Goal: Task Accomplishment & Management: Complete application form

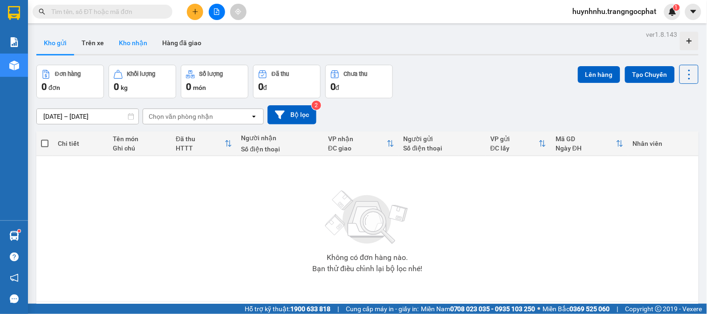
click at [138, 44] on button "Kho nhận" at bounding box center [132, 43] width 43 height 22
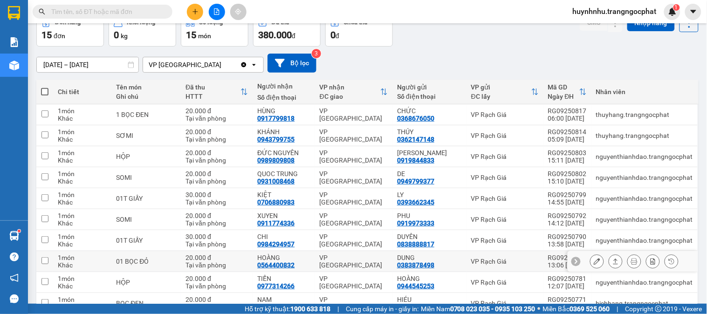
scroll to position [101, 0]
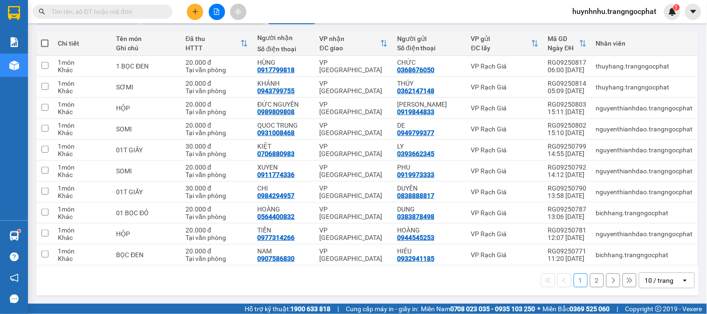
click at [590, 280] on button "2" at bounding box center [597, 280] width 14 height 14
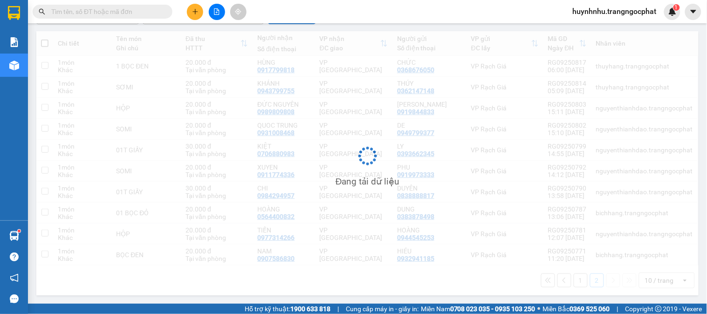
scroll to position [43, 0]
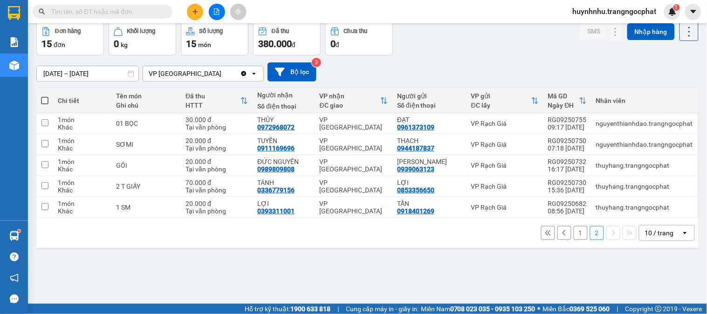
click at [573, 236] on button "1" at bounding box center [580, 233] width 14 height 14
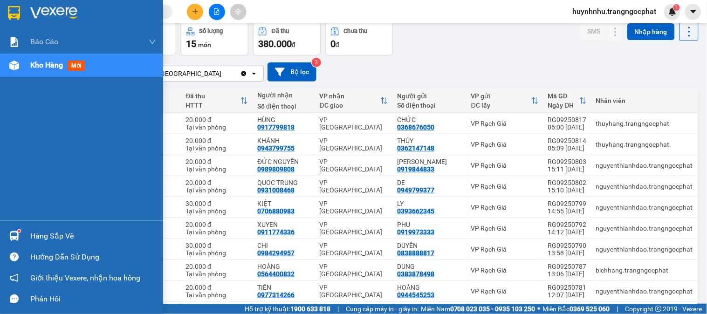
click at [48, 234] on div "Hàng sắp về" at bounding box center [93, 236] width 126 height 14
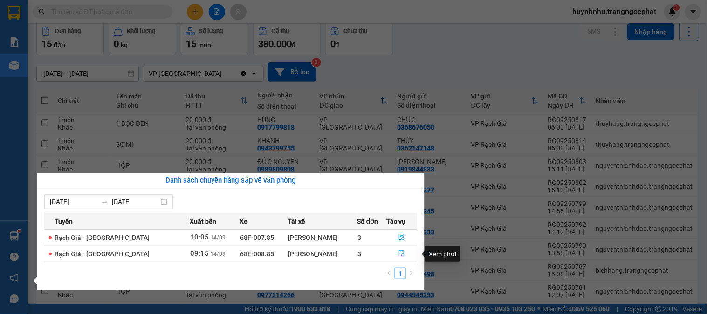
click at [394, 255] on button "button" at bounding box center [402, 253] width 30 height 15
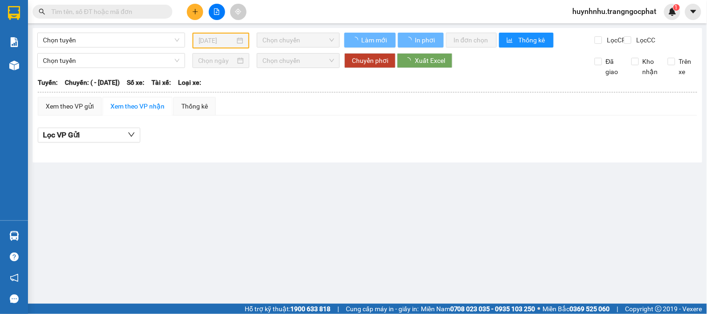
type input "[DATE]"
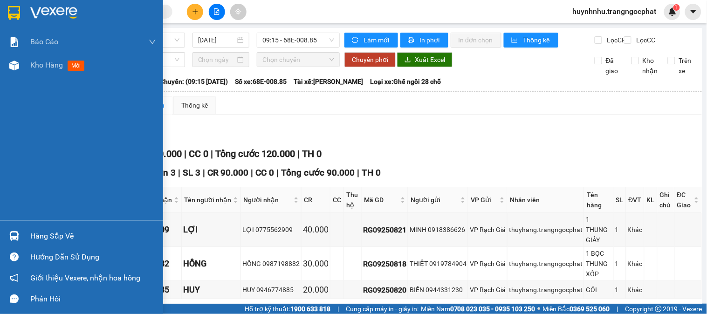
click at [58, 236] on div "Hàng sắp về" at bounding box center [93, 236] width 126 height 14
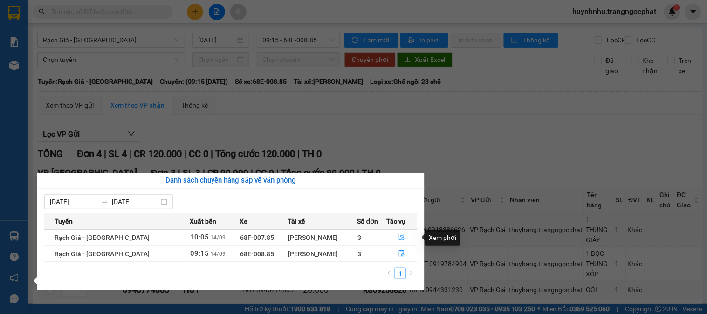
click at [401, 237] on icon "file-done" at bounding box center [402, 237] width 6 height 7
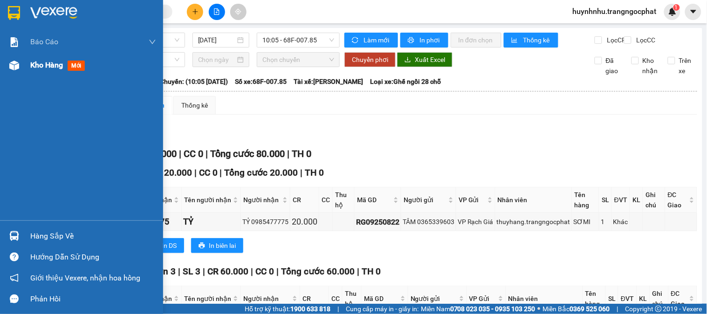
click at [48, 64] on span "Kho hàng" at bounding box center [46, 65] width 33 height 9
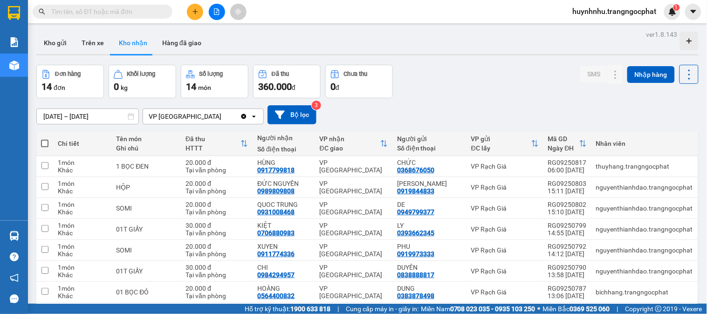
click at [114, 12] on input "text" at bounding box center [106, 12] width 110 height 10
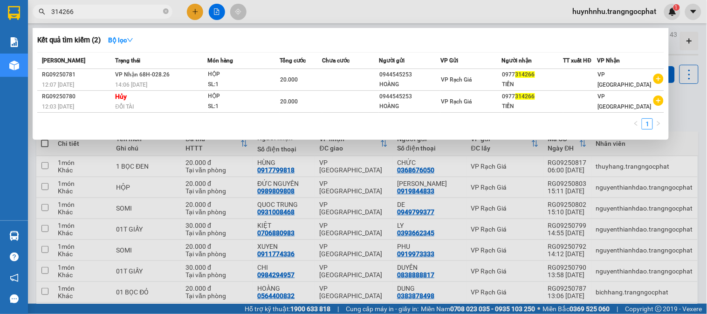
type input "314266"
click at [438, 16] on div at bounding box center [353, 157] width 707 height 314
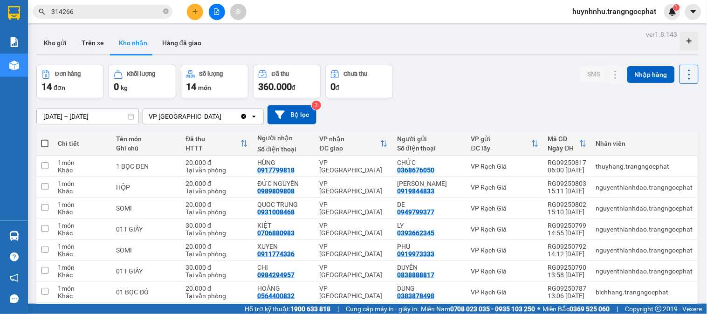
click at [106, 8] on input "314266" at bounding box center [106, 12] width 110 height 10
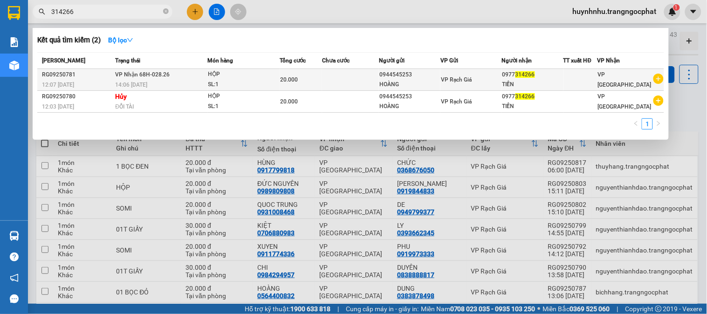
click at [471, 81] on span "VP Rạch Giá" at bounding box center [456, 79] width 31 height 7
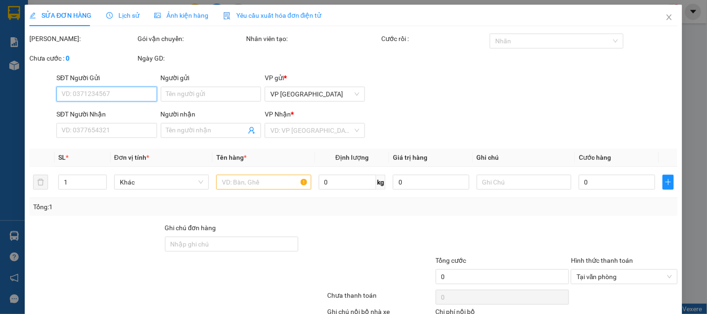
type input "0944545253"
type input "HOÀNG"
type input "0977314266"
type input "TIẾN"
type input "20.000"
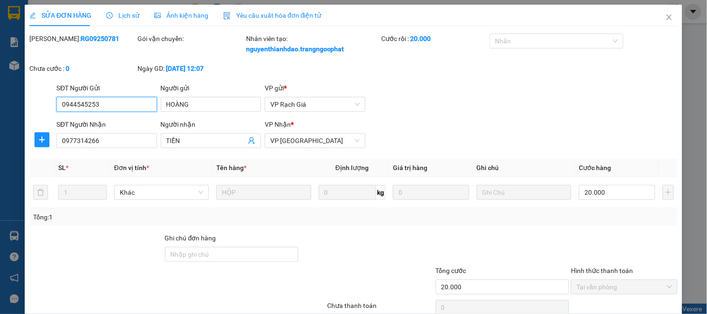
scroll to position [71, 0]
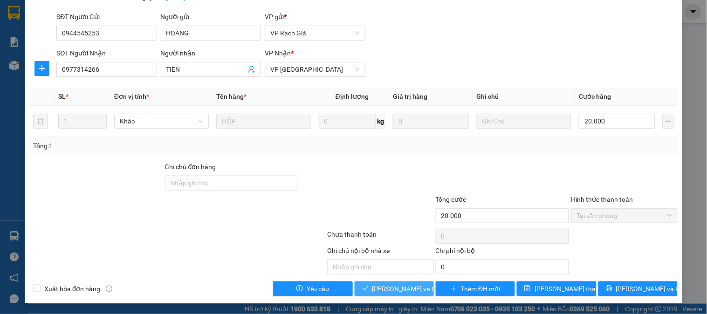
click at [404, 287] on span "[PERSON_NAME] và Giao hàng" at bounding box center [416, 289] width 89 height 10
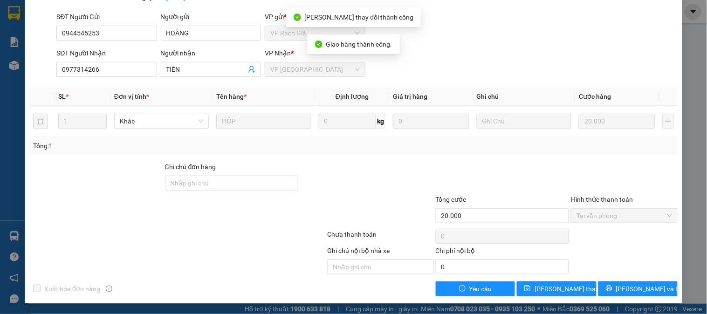
scroll to position [0, 0]
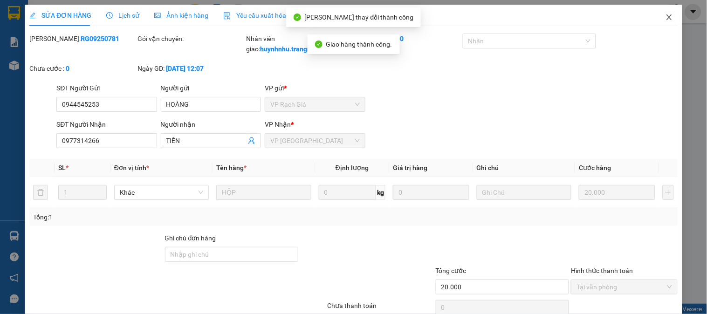
click at [665, 17] on icon "close" at bounding box center [668, 17] width 7 height 7
